Goal: Check status: Check status

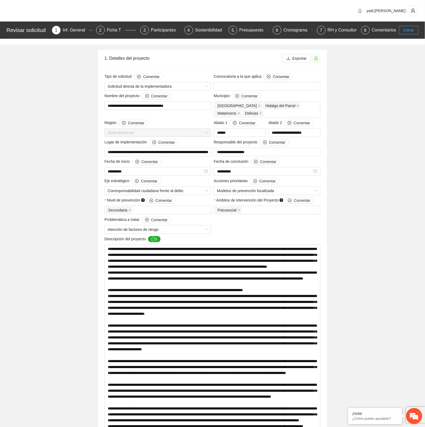
click at [409, 31] on span "Cerrar" at bounding box center [408, 30] width 11 height 6
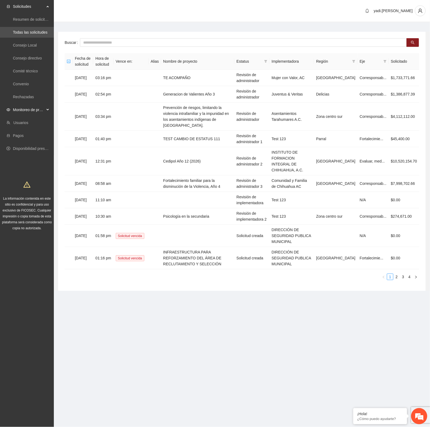
click at [29, 112] on span "Monitoreo de proyectos" at bounding box center [29, 109] width 32 height 11
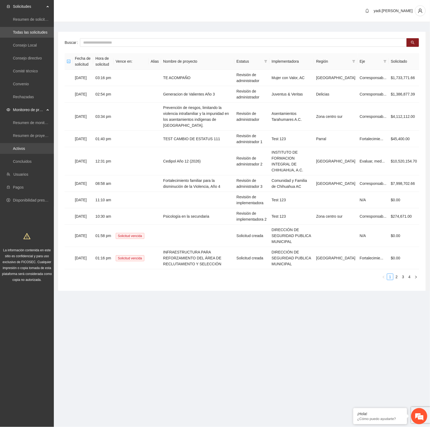
click at [23, 150] on link "Activos" at bounding box center [19, 148] width 12 height 4
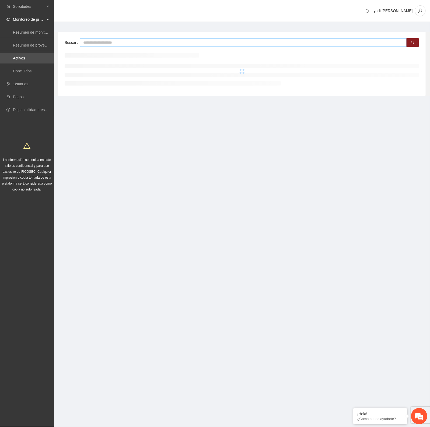
click at [98, 42] on input "text" at bounding box center [243, 42] width 327 height 9
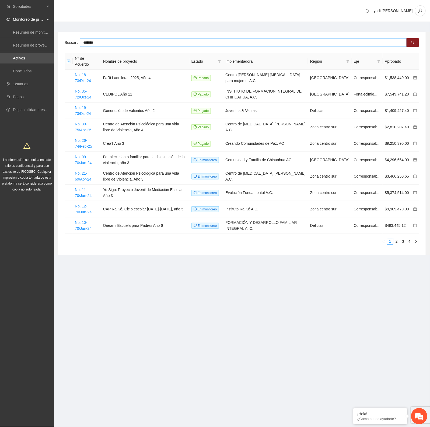
type input "*******"
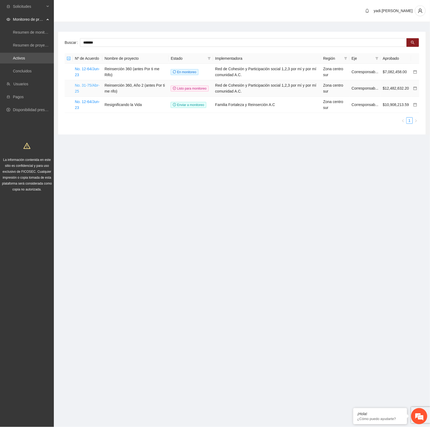
click at [89, 85] on link "No. 31-75/Abr-25" at bounding box center [87, 88] width 25 height 10
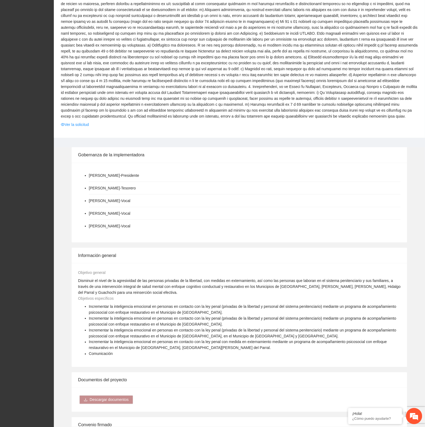
scroll to position [572, 0]
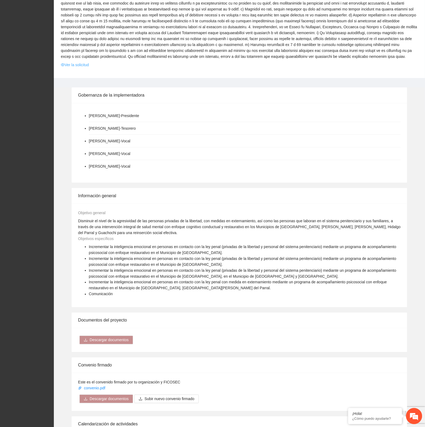
click at [84, 62] on link "Ver la solicitud" at bounding box center [75, 65] width 28 height 6
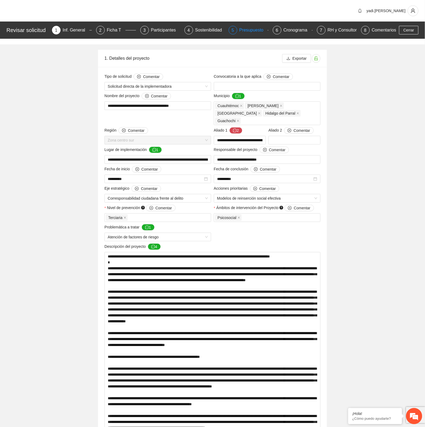
click at [257, 27] on div "Presupuesto" at bounding box center [253, 30] width 29 height 9
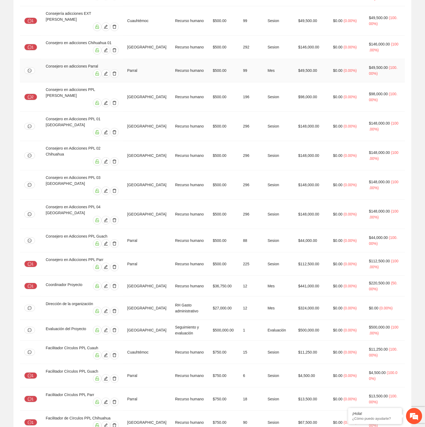
scroll to position [370, 0]
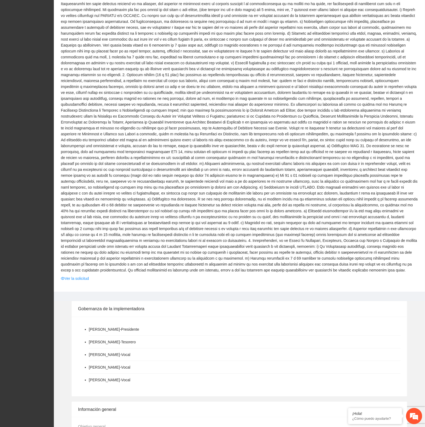
scroll to position [370, 0]
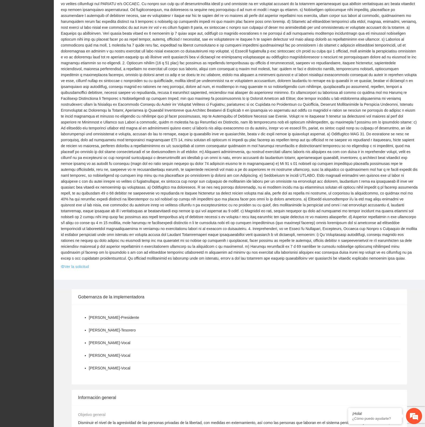
click at [74, 264] on link "Ver la solicitud" at bounding box center [75, 267] width 28 height 6
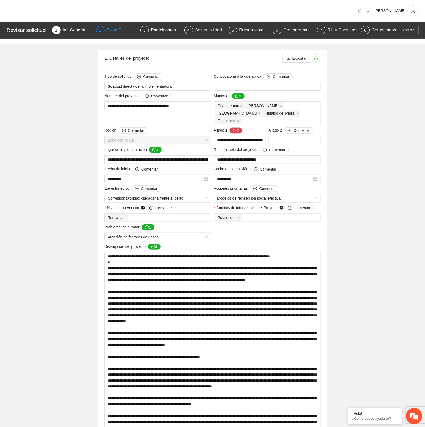
click at [109, 31] on div "Ficha T" at bounding box center [116, 30] width 19 height 9
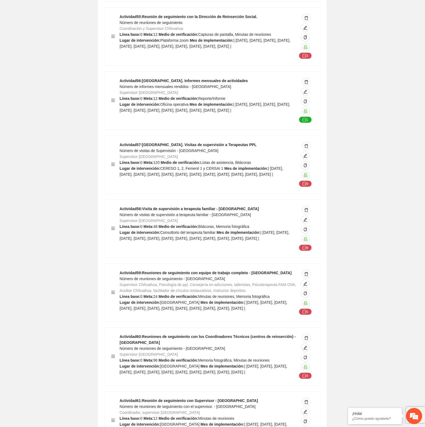
scroll to position [7335, 0]
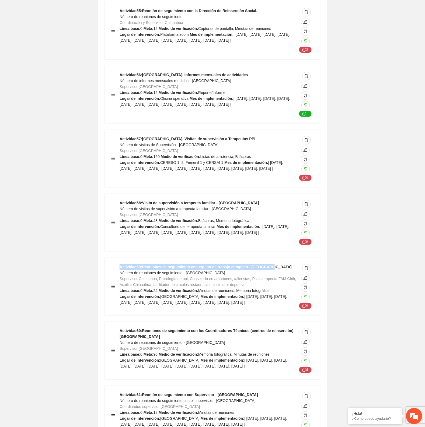
drag, startPoint x: 273, startPoint y: 227, endPoint x: 97, endPoint y: 227, distance: 176.1
copy strong "Actividad 59 : Reuniones de seguimiento con equipo de trabajo completo - [GEOGR…"
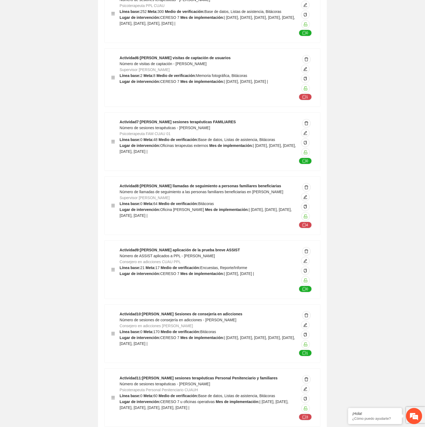
scroll to position [9471, 0]
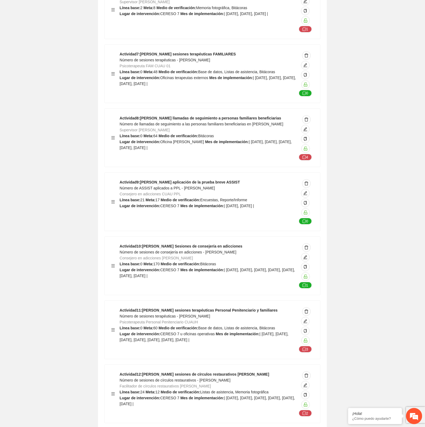
click at [230, 243] on div "Actividad 10 : [PERSON_NAME] Sesiones de consejería en adicciones Número de ses…" at bounding box center [208, 265] width 177 height 45
click at [231, 243] on div "Actividad 10 : [PERSON_NAME] Sesiones de consejería en adicciones Número de ses…" at bounding box center [208, 265] width 177 height 45
drag, startPoint x: 231, startPoint y: 203, endPoint x: 115, endPoint y: 205, distance: 115.5
click at [115, 243] on div "Actividad 10 : [PERSON_NAME] Sesiones de consejería en adicciones Número de ses…" at bounding box center [212, 265] width 202 height 45
copy strong "Actividad 10 : [PERSON_NAME] Sesiones de consejería en adicciones"
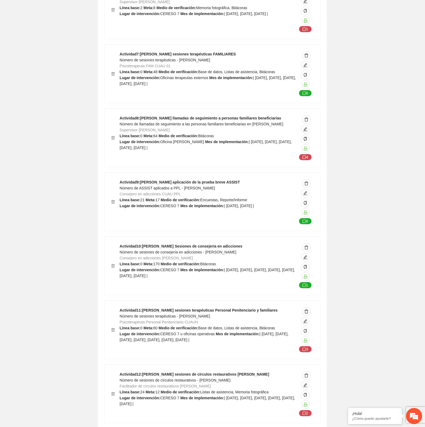
click at [230, 179] on div "Actividad 9 : [PERSON_NAME] aplicación de la prueba breve ASSIST Número de ASSI…" at bounding box center [208, 201] width 177 height 45
drag, startPoint x: 230, startPoint y: 139, endPoint x: 185, endPoint y: 136, distance: 45.3
click at [185, 173] on div "Actividad 9 : [PERSON_NAME] aplicación de la prueba breve ASSIST Número de ASSI…" at bounding box center [212, 202] width 215 height 58
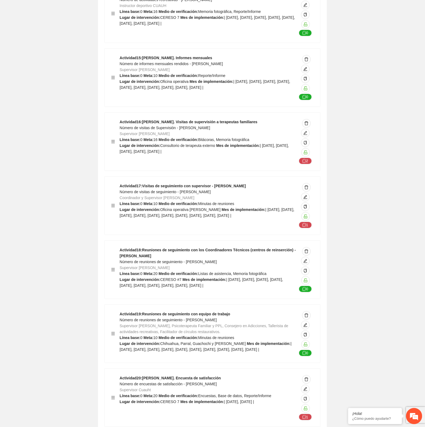
scroll to position [10077, 0]
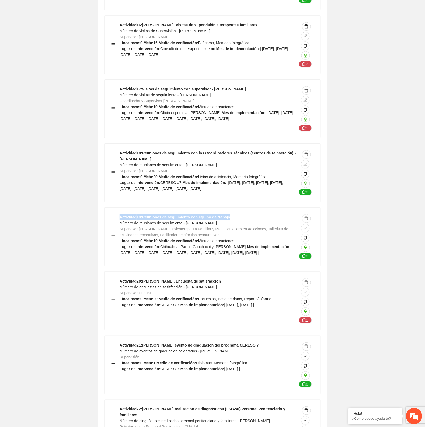
drag, startPoint x: 228, startPoint y: 176, endPoint x: 116, endPoint y: 174, distance: 112.0
click at [116, 214] on div "Actividad 19 : Reuniones de seguimiento con equipo de trabajo Número de reunion…" at bounding box center [212, 236] width 202 height 45
copy strong "Actividad 19 : Reuniones de seguimiento con equipo de trabajo"
click at [305, 226] on icon "edit" at bounding box center [305, 228] width 4 height 4
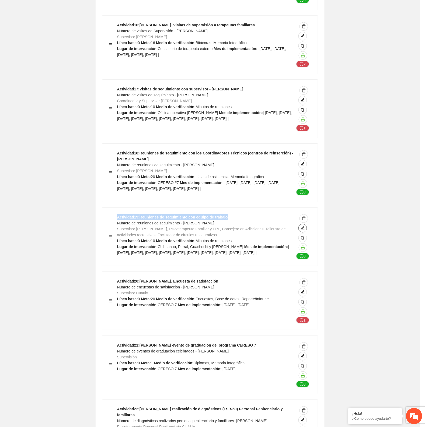
type textarea "**********"
type input "**********"
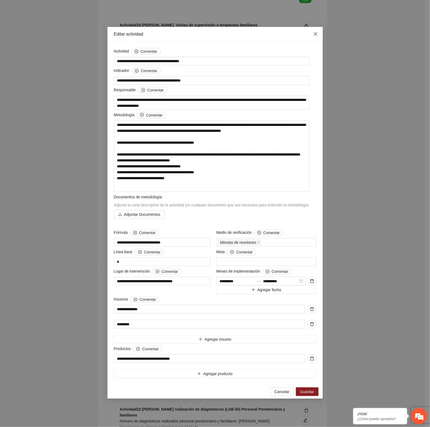
click at [315, 33] on icon "close" at bounding box center [315, 34] width 4 height 4
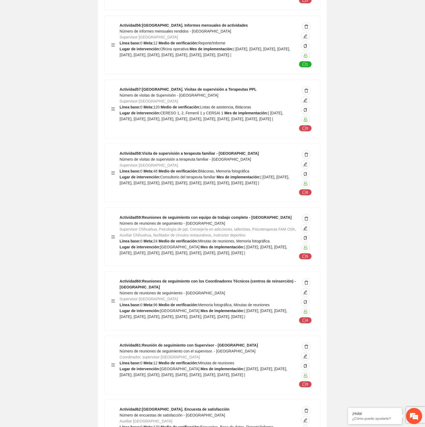
scroll to position [7385, 0]
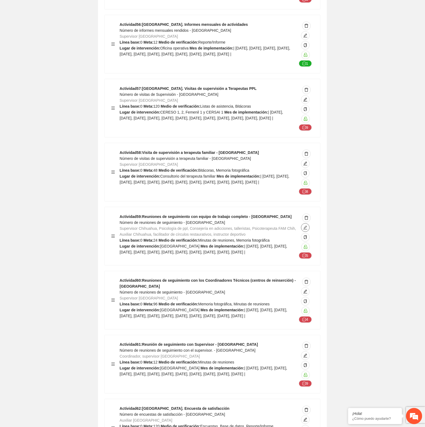
click at [303, 226] on icon "edit" at bounding box center [305, 228] width 4 height 4
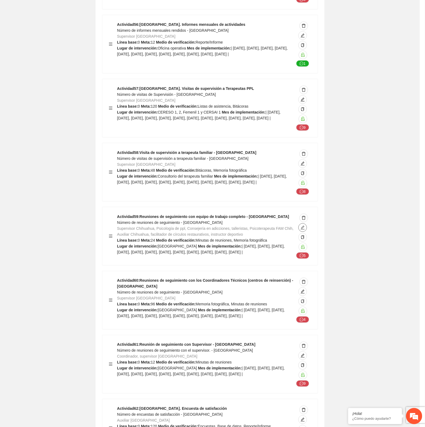
type textarea "*********"
type input "**********"
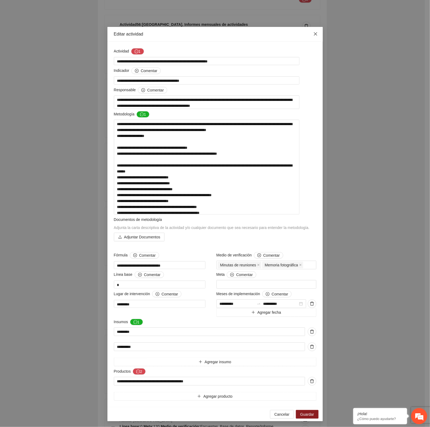
click at [313, 33] on icon "close" at bounding box center [315, 34] width 4 height 4
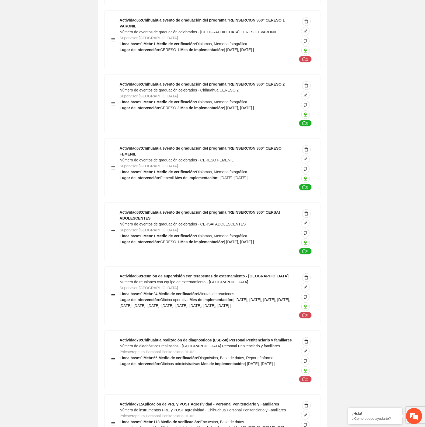
scroll to position [7905, 0]
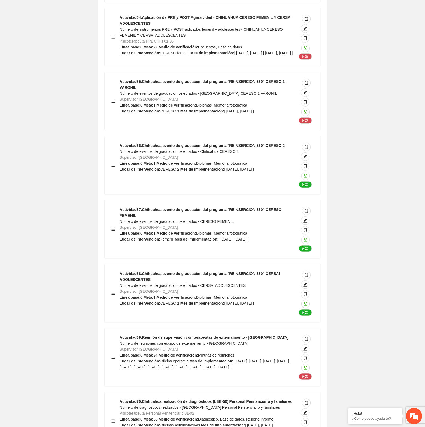
click at [251, 91] on span "Número de eventos de graduación celebrados - [GEOGRAPHIC_DATA] CERESO 1 VARONIL" at bounding box center [198, 93] width 157 height 4
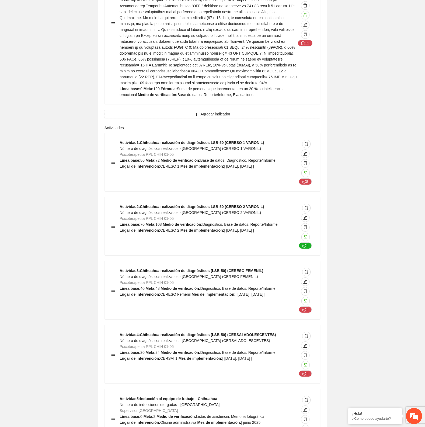
scroll to position [3781, 0]
